Goal: Find specific page/section: Find specific page/section

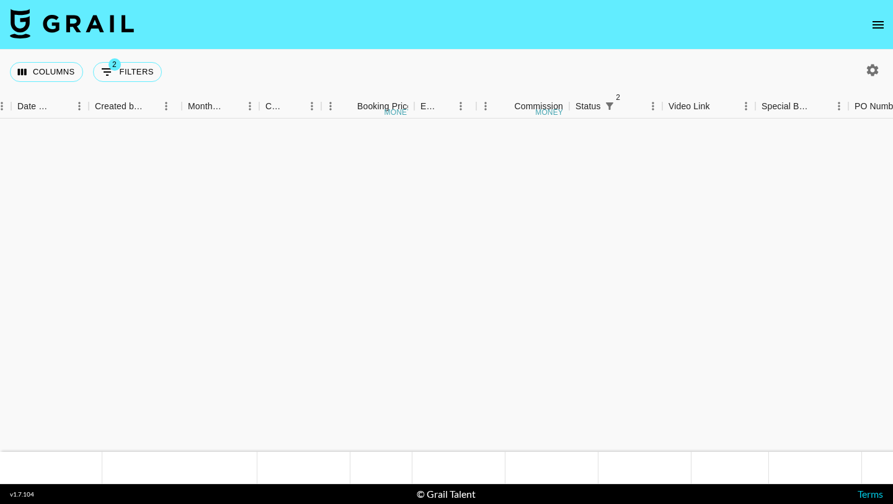
scroll to position [864, 681]
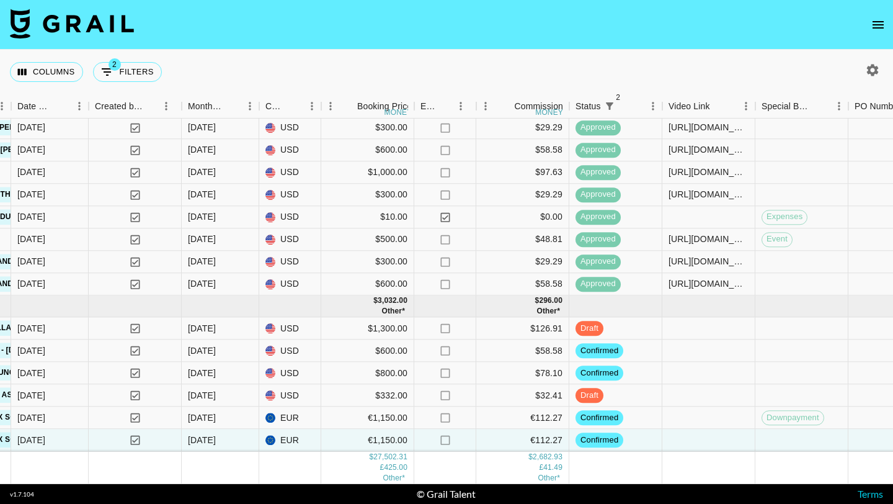
click at [878, 29] on icon "open drawer" at bounding box center [878, 24] width 15 height 15
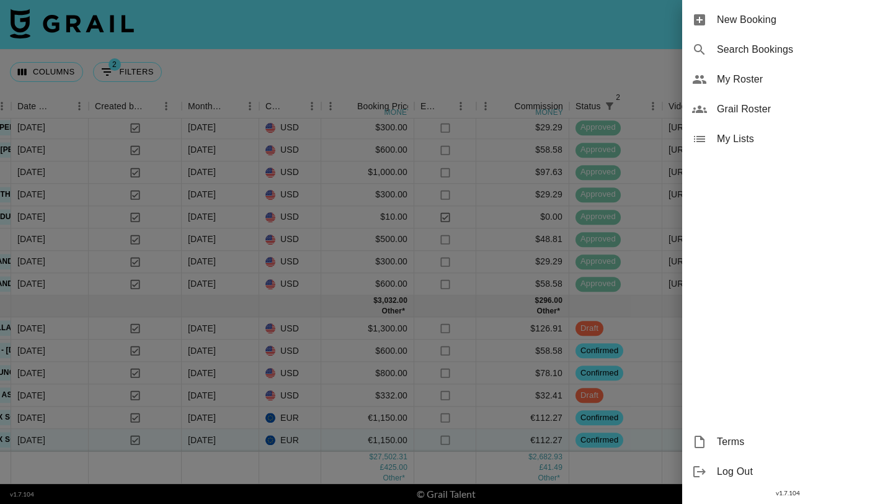
click at [753, 77] on span "My Roster" at bounding box center [800, 79] width 166 height 15
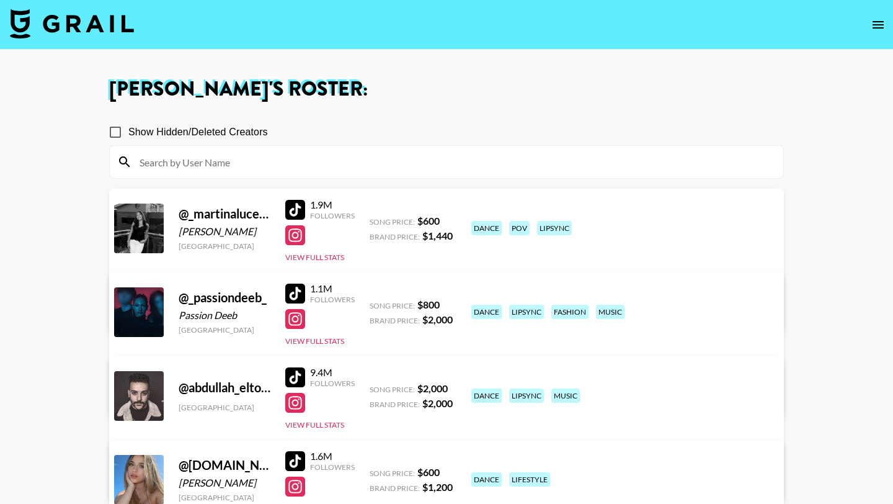
click at [219, 158] on input at bounding box center [454, 162] width 644 height 20
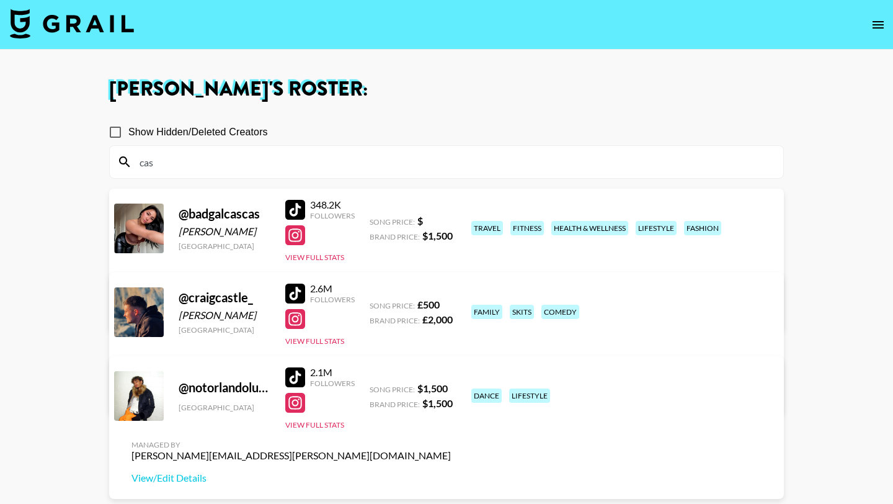
type input "cas"
click at [289, 211] on div at bounding box center [295, 210] width 20 height 20
click at [202, 161] on input "cas" at bounding box center [454, 162] width 644 height 20
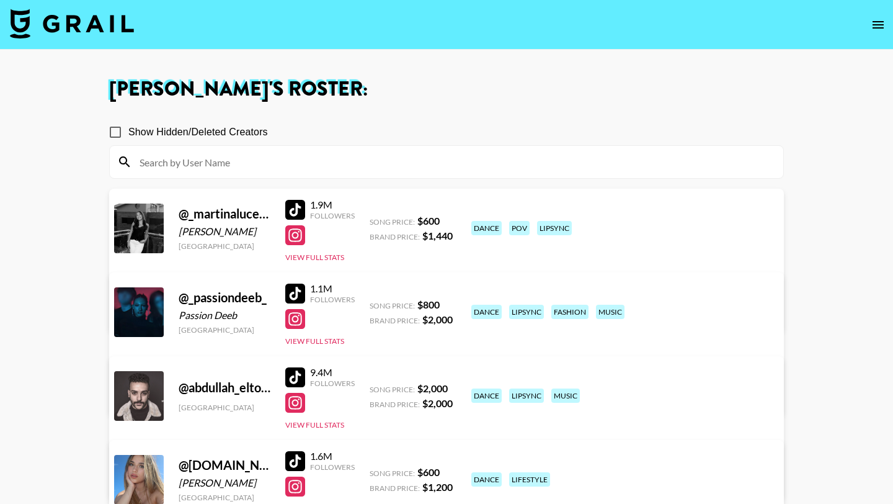
click at [295, 162] on input at bounding box center [454, 162] width 644 height 20
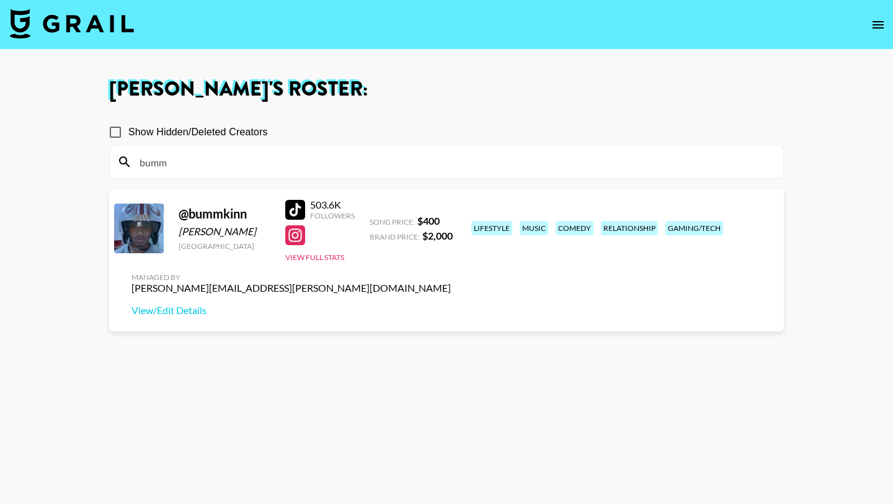
type input "bumm"
click at [295, 212] on div at bounding box center [295, 210] width 20 height 20
click at [182, 169] on input "bumm" at bounding box center [454, 162] width 644 height 20
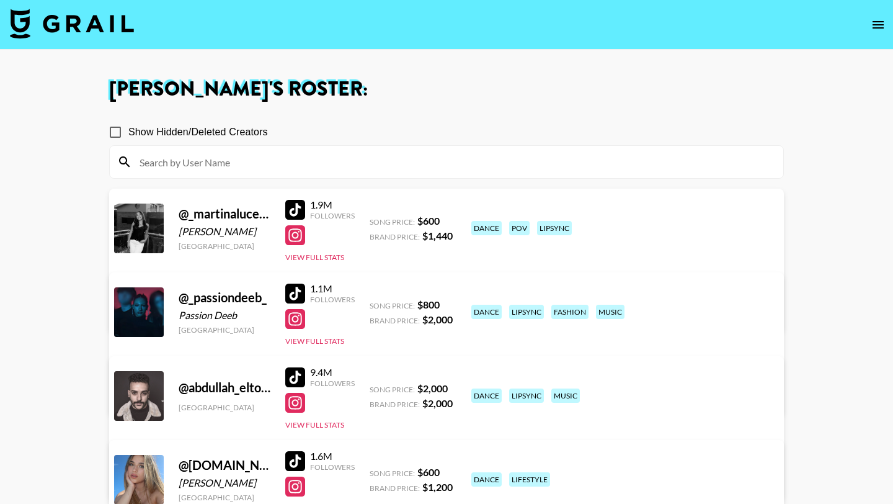
click at [100, 14] on img at bounding box center [72, 24] width 124 height 30
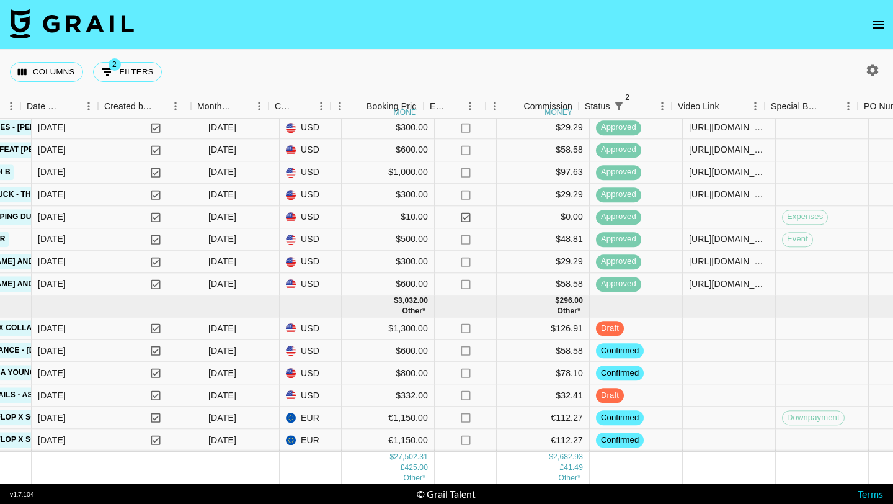
scroll to position [864, 686]
